Goal: Task Accomplishment & Management: Use online tool/utility

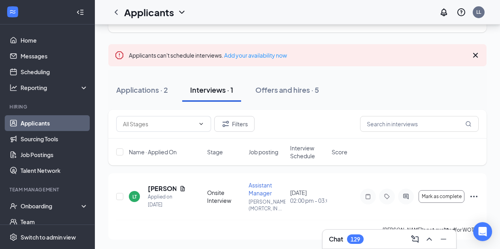
scroll to position [41, 0]
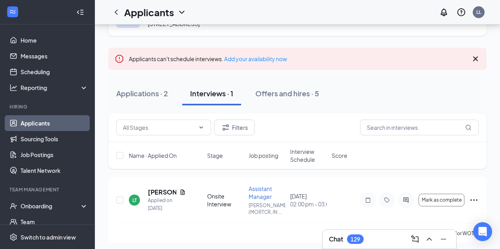
scroll to position [41, 0]
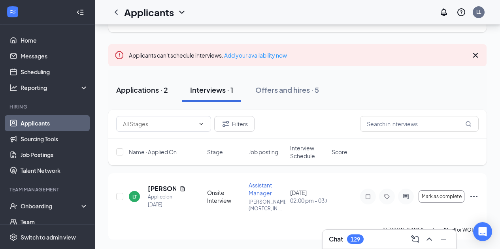
click at [136, 91] on div "Applications · 2" at bounding box center [142, 90] width 52 height 10
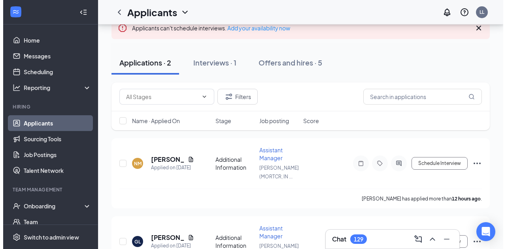
scroll to position [68, 0]
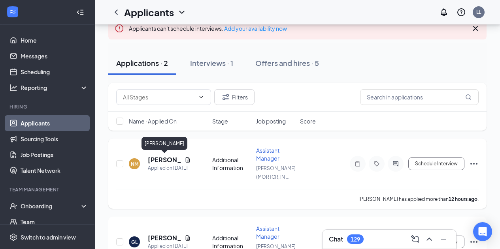
click at [161, 159] on h5 "[PERSON_NAME]" at bounding box center [165, 160] width 34 height 9
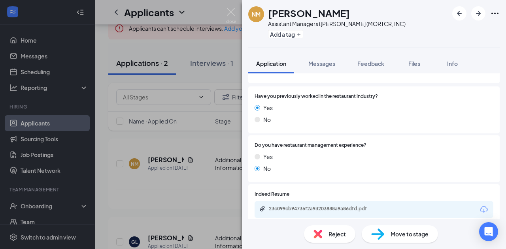
scroll to position [180, 0]
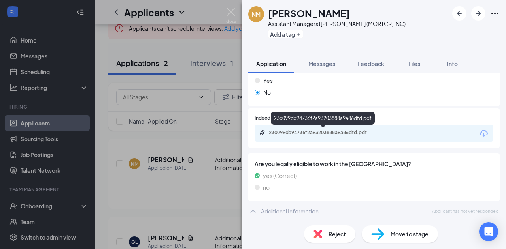
click at [303, 134] on div "23c099cb94736f2a93203888a9a86dfd.pdf" at bounding box center [324, 133] width 111 height 6
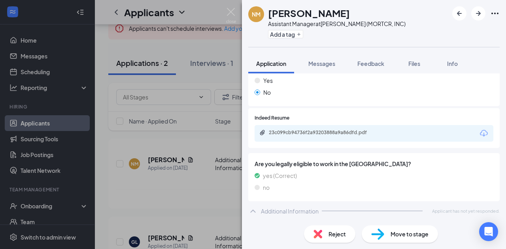
scroll to position [176, 0]
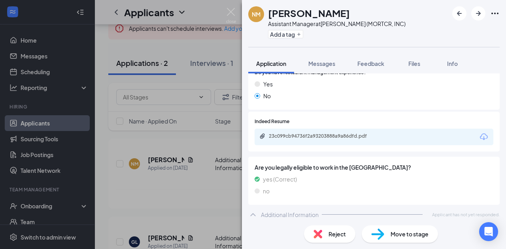
click at [323, 231] on div "Reject" at bounding box center [329, 234] width 51 height 17
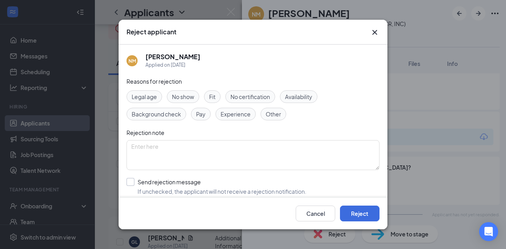
click at [133, 183] on input "Send rejection message If unchecked, the applicant will not receive a rejection…" at bounding box center [217, 186] width 180 height 17
checkbox input "true"
click at [237, 115] on span "Experience" at bounding box center [236, 114] width 30 height 9
click at [345, 208] on button "Reject" at bounding box center [360, 214] width 40 height 16
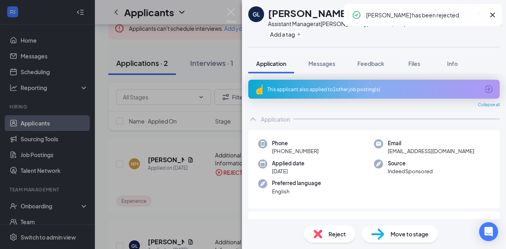
click at [304, 89] on div "This applicant also applied to 1 other job posting(s)" at bounding box center [373, 89] width 212 height 7
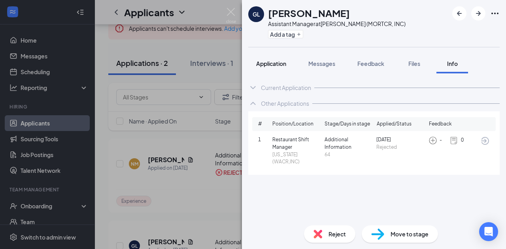
click at [265, 62] on span "Application" at bounding box center [271, 63] width 30 height 7
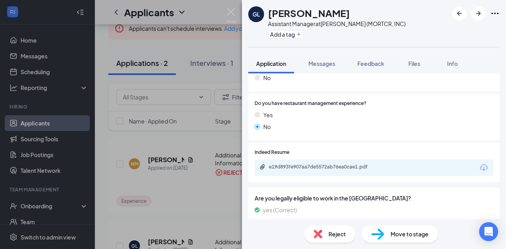
scroll to position [202, 0]
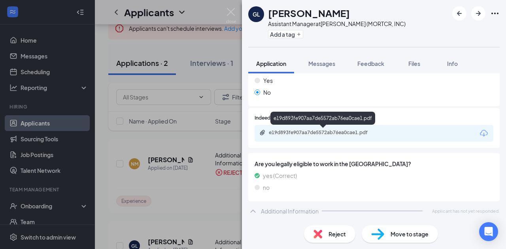
click at [314, 130] on div "e19d893fe907aa7de5572ab76ea0cae1.pdf" at bounding box center [324, 133] width 111 height 6
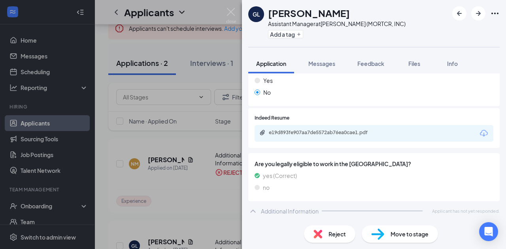
scroll to position [198, 0]
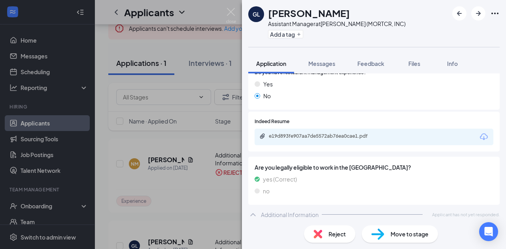
click at [319, 232] on img at bounding box center [318, 234] width 9 height 9
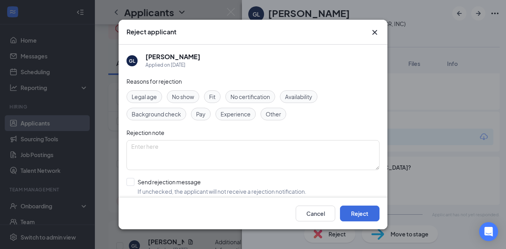
click at [237, 116] on span "Experience" at bounding box center [236, 114] width 30 height 9
click at [133, 182] on input "Send rejection message If unchecked, the applicant will not receive a rejection…" at bounding box center [217, 186] width 180 height 17
checkbox input "true"
click at [359, 214] on button "Reject" at bounding box center [360, 214] width 40 height 16
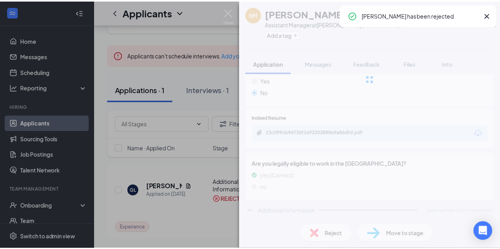
scroll to position [176, 0]
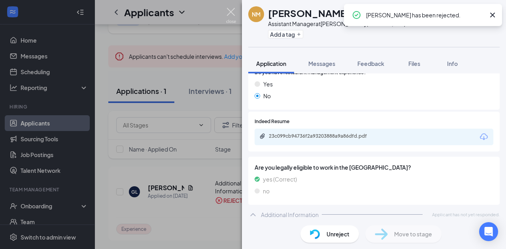
click at [231, 11] on img at bounding box center [231, 15] width 10 height 15
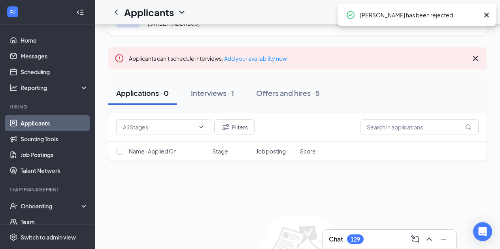
scroll to position [40, 0]
